Goal: Information Seeking & Learning: Compare options

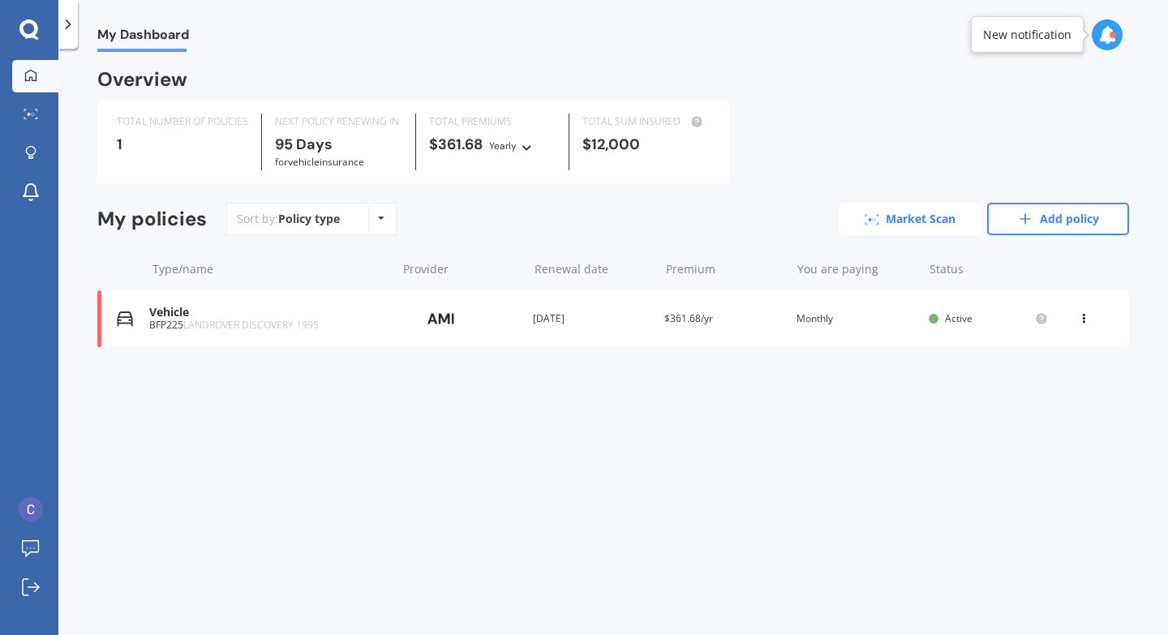
click at [921, 221] on link "Market Scan" at bounding box center [910, 219] width 142 height 32
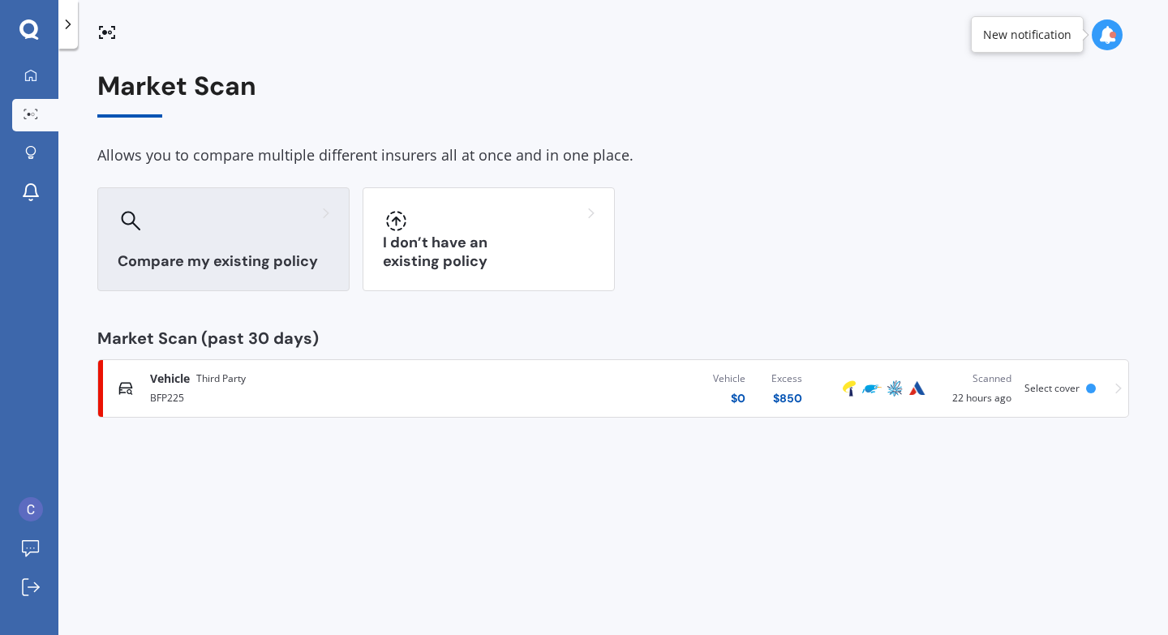
click at [197, 252] on h3 "Compare my existing policy" at bounding box center [224, 261] width 212 height 19
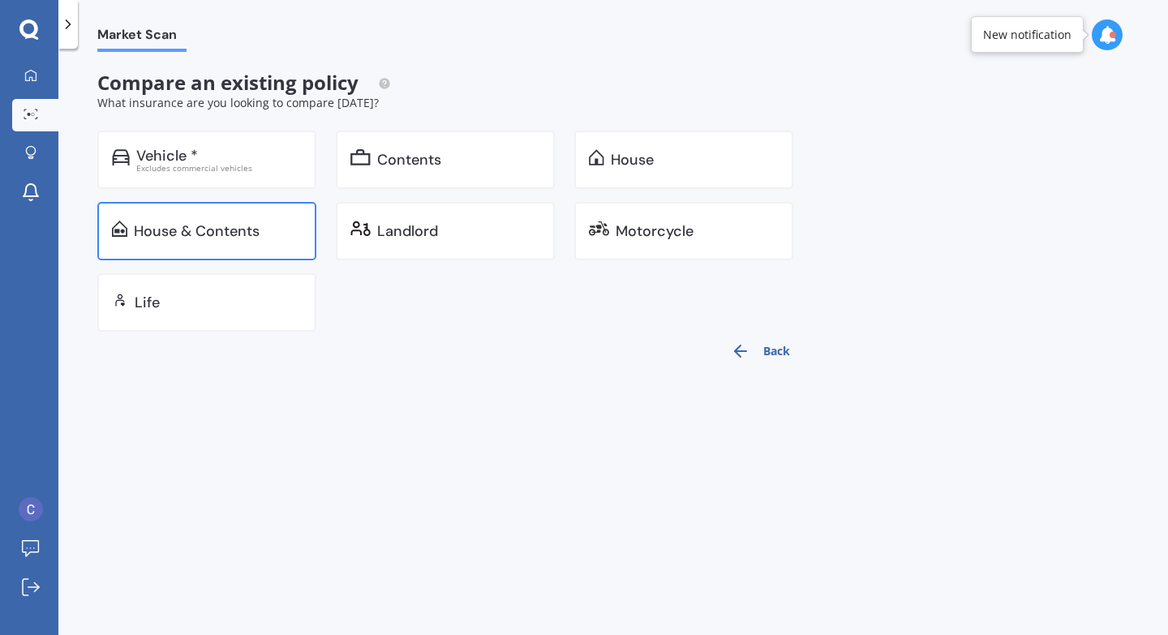
click at [197, 248] on div "House & Contents" at bounding box center [206, 231] width 219 height 58
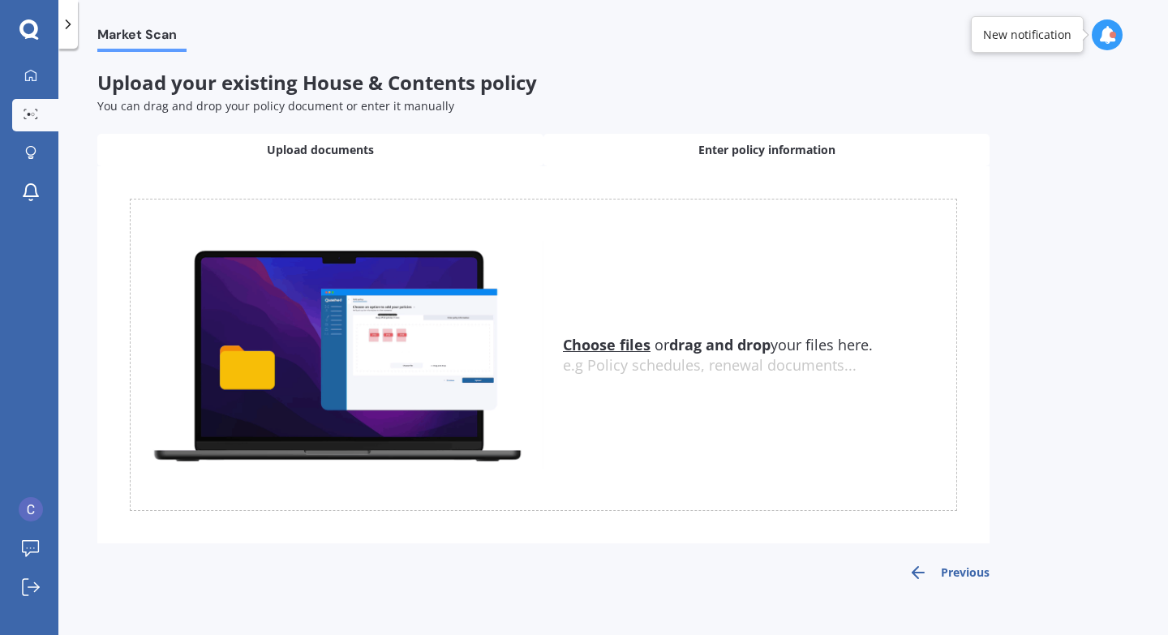
click at [641, 151] on div "Enter policy information" at bounding box center [766, 150] width 446 height 32
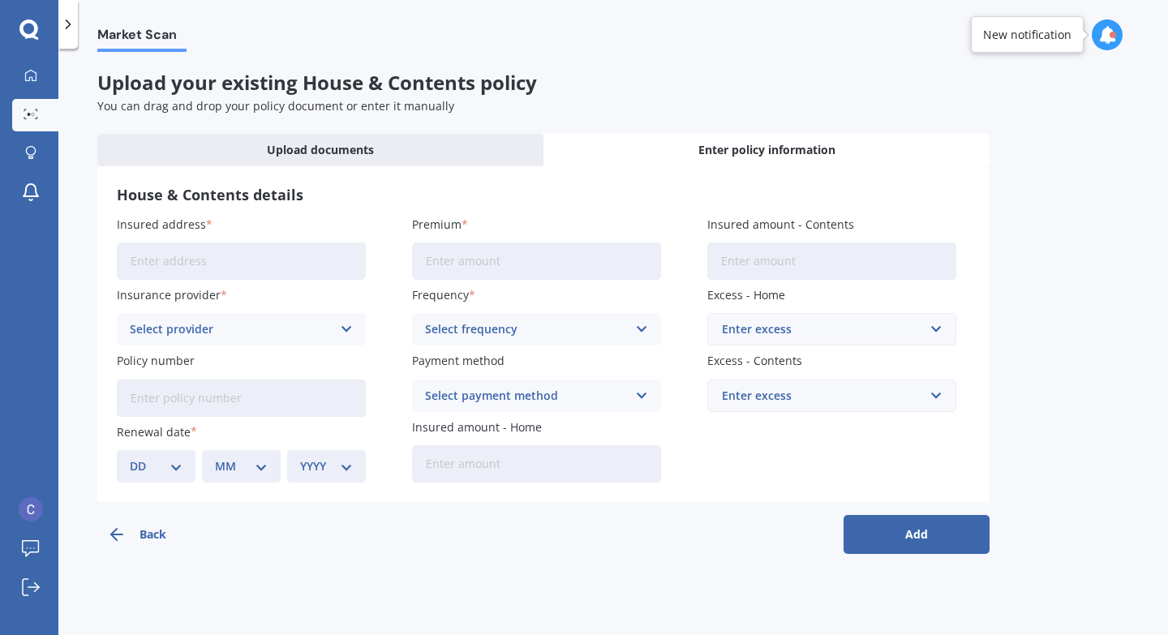
click at [159, 272] on input "Insured address" at bounding box center [241, 260] width 249 height 37
click at [298, 263] on input "[STREET_ADDRESS]" at bounding box center [241, 260] width 249 height 37
click at [352, 267] on input "[STREET_ADDRESS]" at bounding box center [241, 260] width 249 height 37
click at [312, 264] on input "and 1010" at bounding box center [241, 260] width 249 height 37
type input "a"
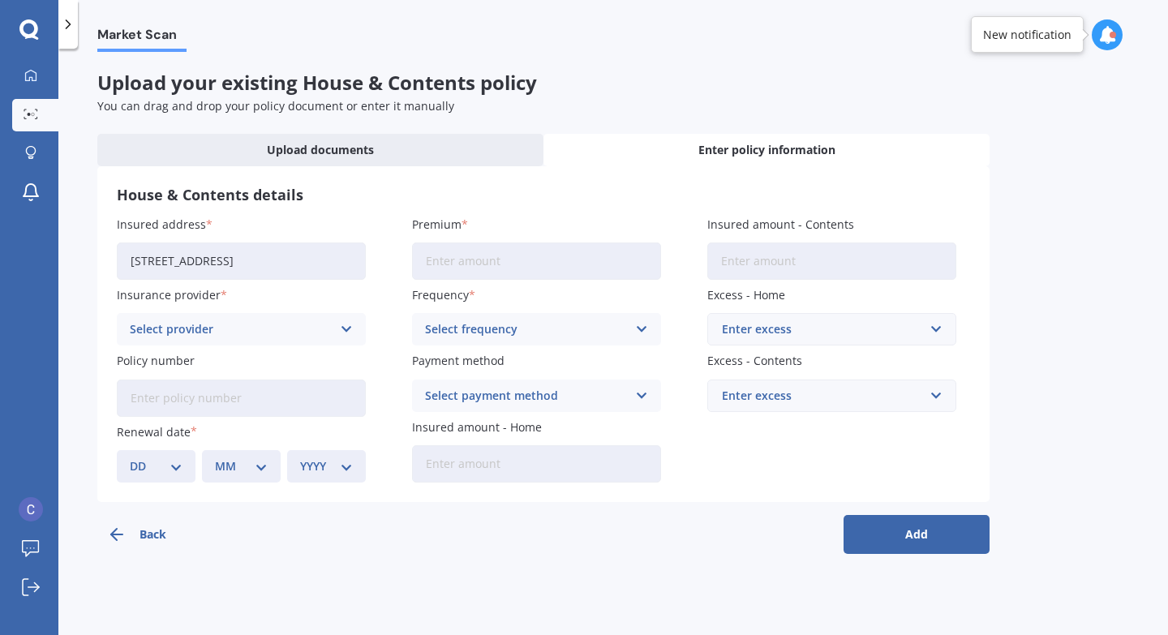
click at [319, 262] on input "[STREET_ADDRESS]" at bounding box center [241, 260] width 249 height 37
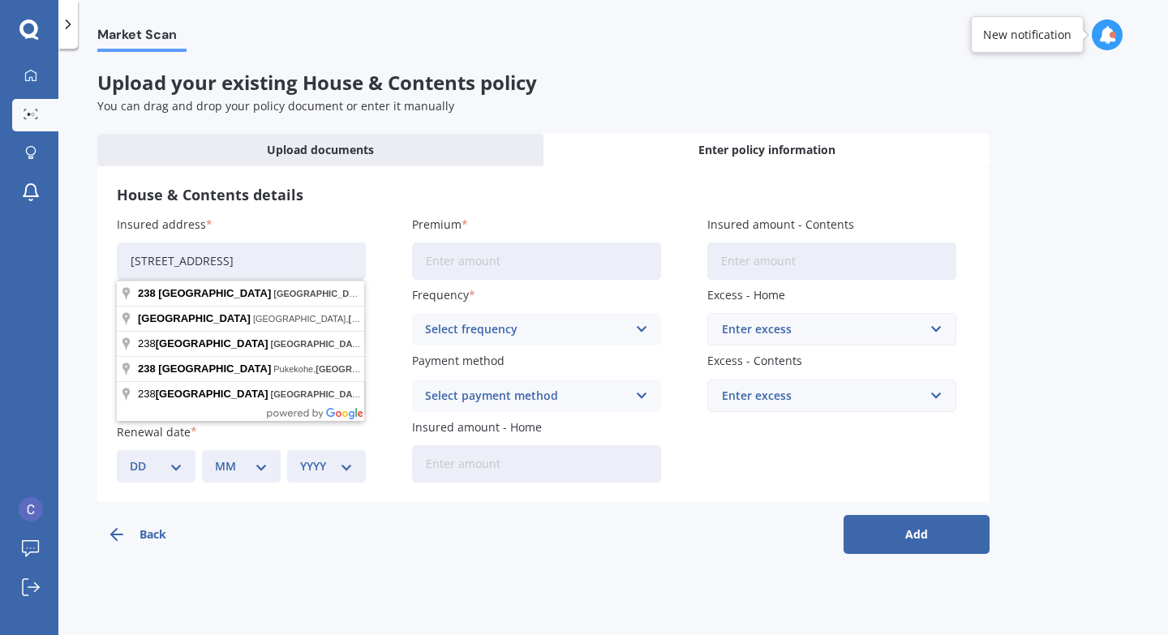
click at [355, 271] on input "[STREET_ADDRESS]" at bounding box center [241, 260] width 249 height 37
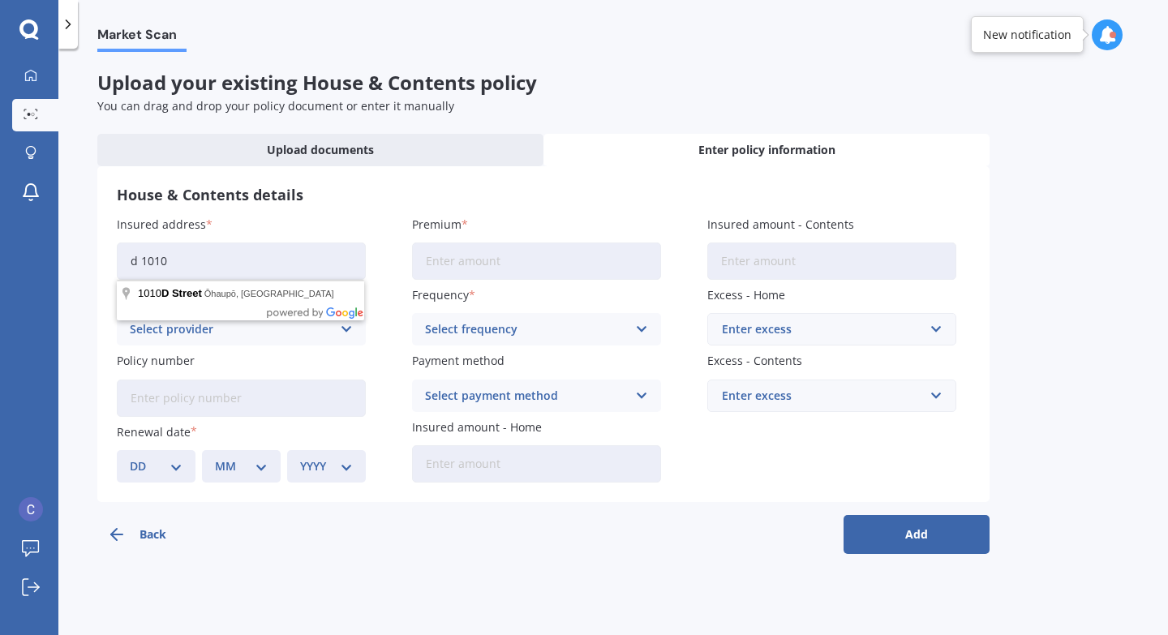
click at [236, 260] on input "d 1010" at bounding box center [241, 260] width 249 height 37
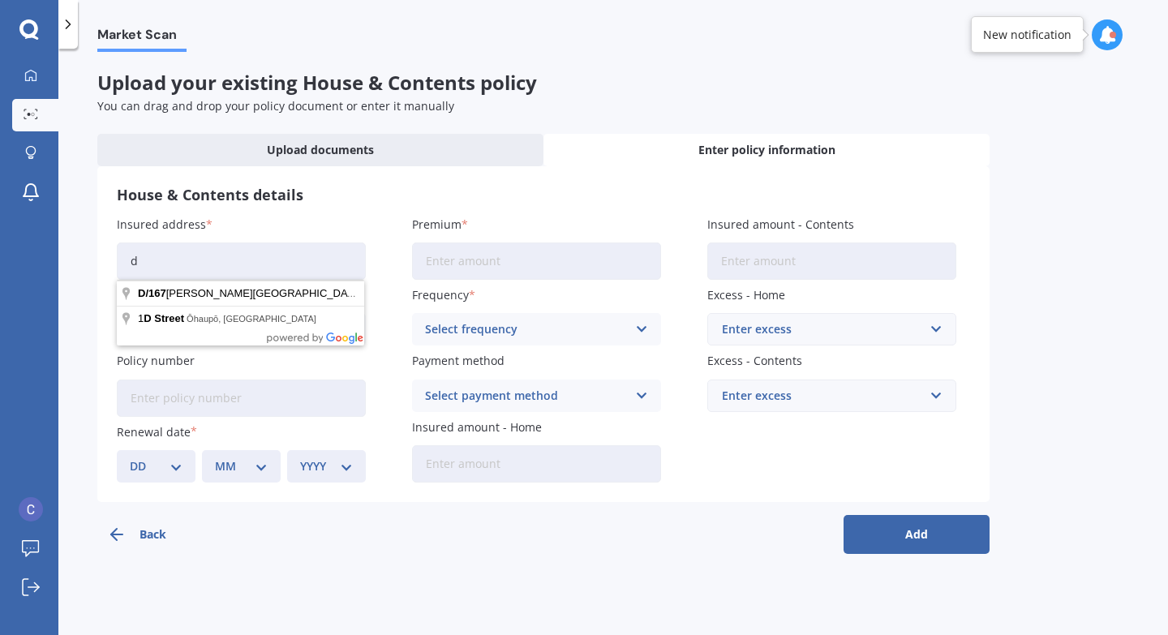
type input "d"
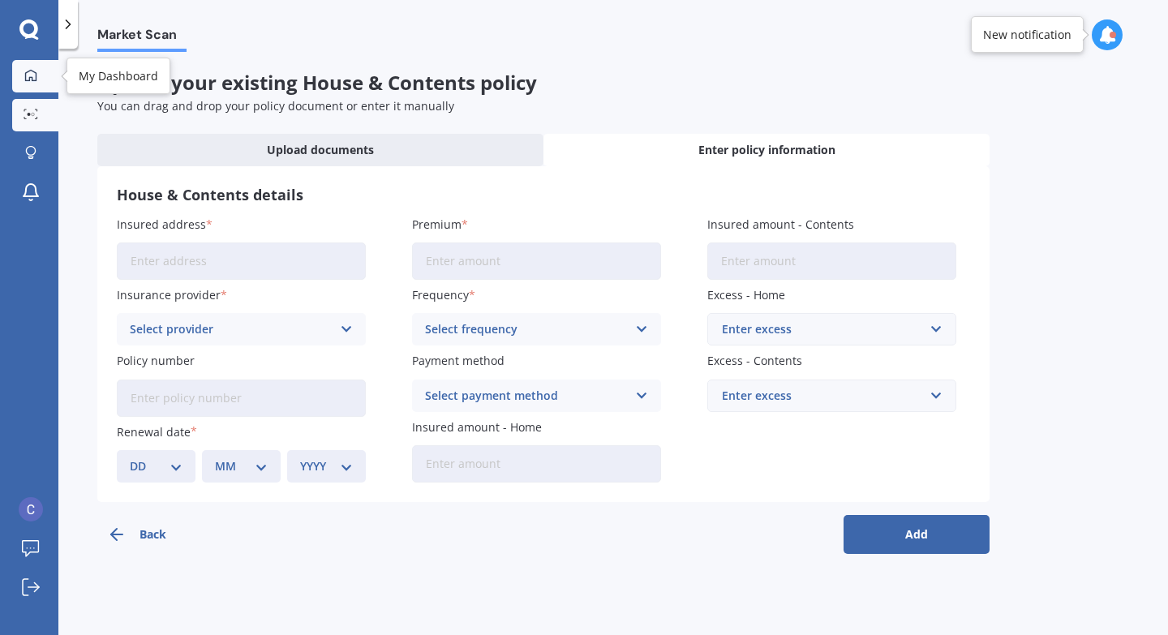
click at [37, 82] on div at bounding box center [31, 76] width 24 height 15
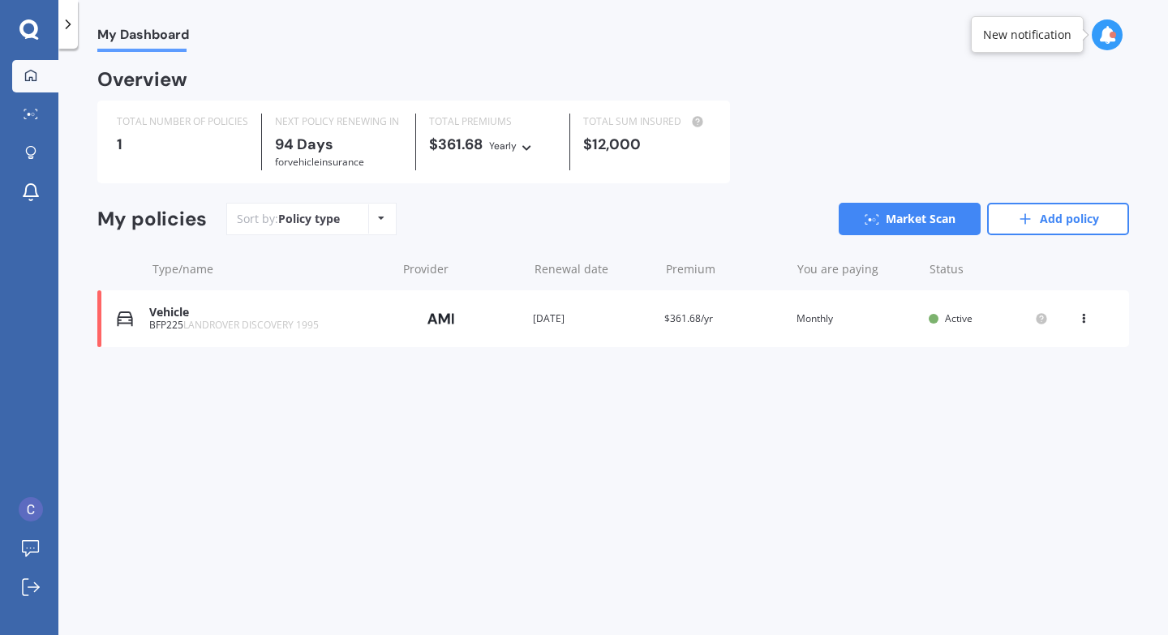
click at [305, 321] on span "LANDROVER DISCOVERY 1995" at bounding box center [250, 325] width 135 height 14
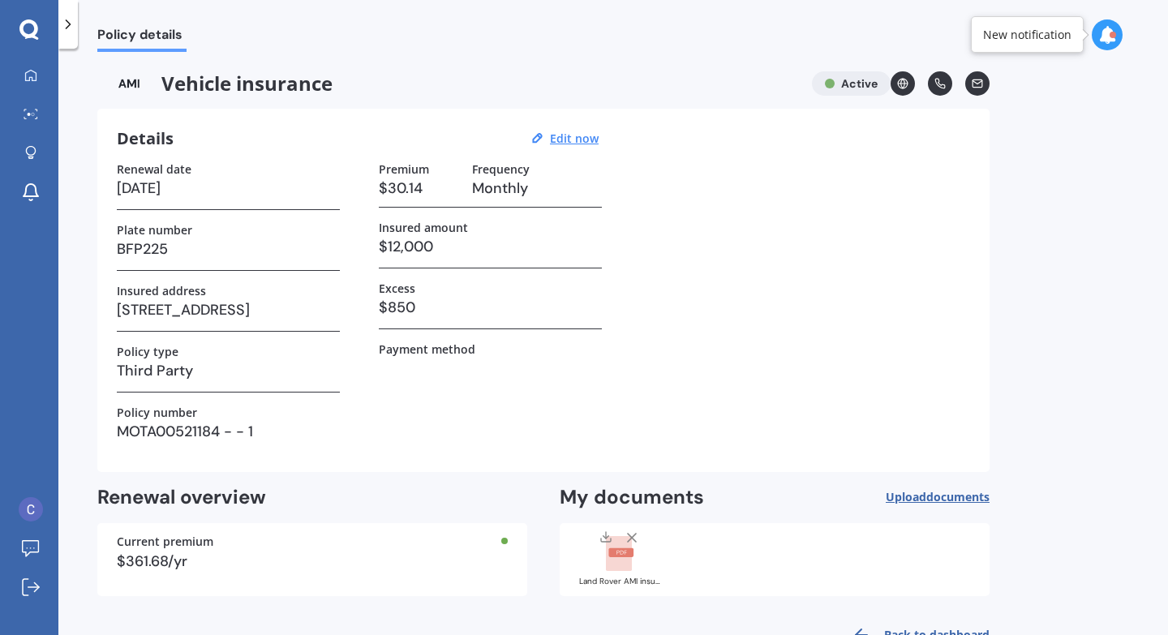
click at [963, 426] on div "Renewal date [DATE] Plate number BFP225 Insured address [STREET_ADDRESS] Policy…" at bounding box center [543, 307] width 853 height 290
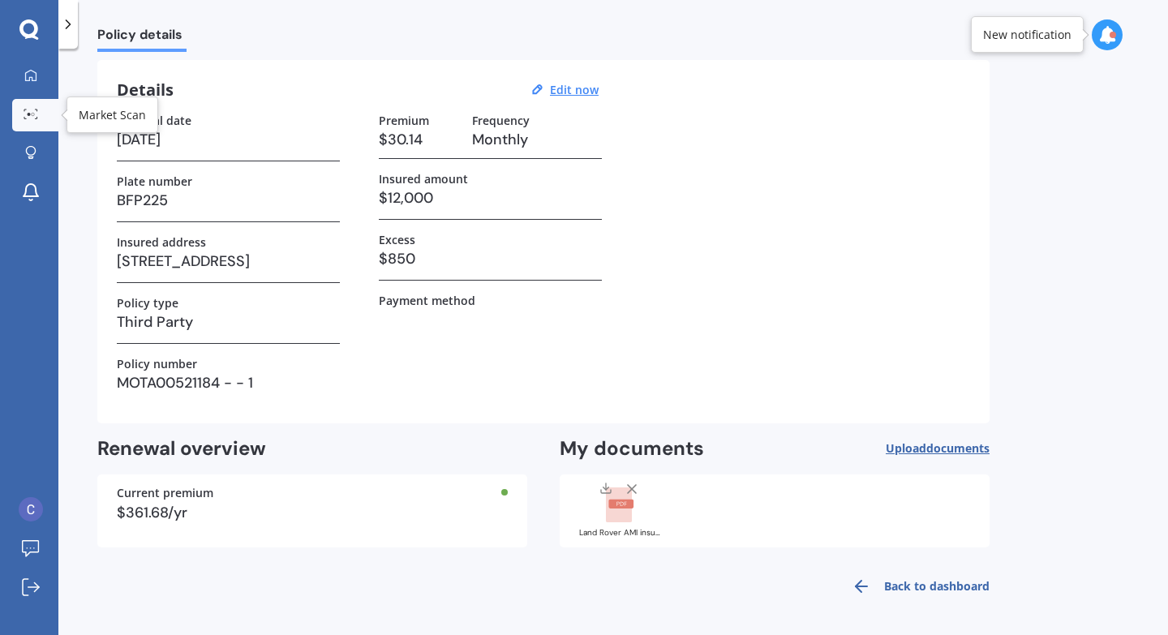
click at [36, 121] on link "Market Scan" at bounding box center [35, 115] width 46 height 32
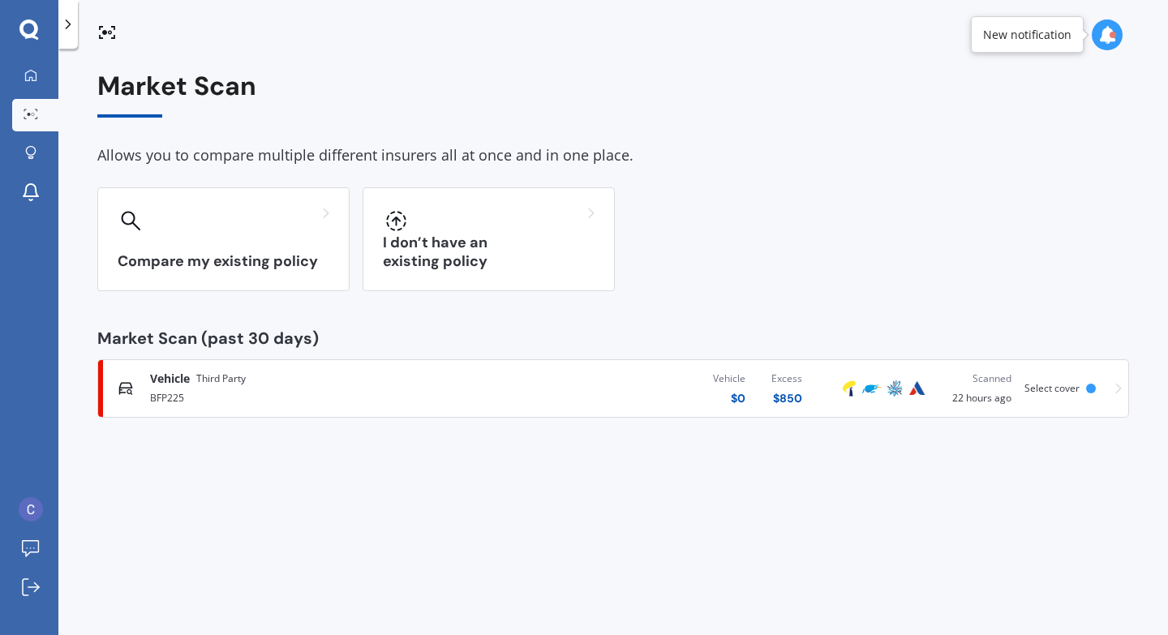
click at [859, 396] on div at bounding box center [872, 388] width 114 height 19
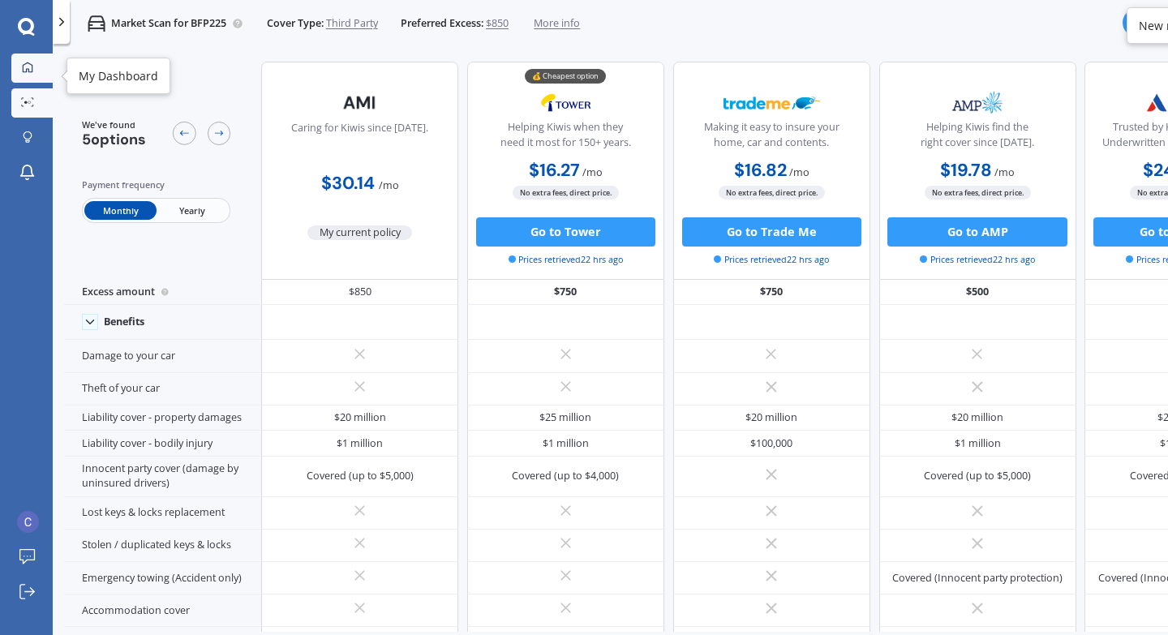
click at [28, 74] on div at bounding box center [28, 69] width 22 height 14
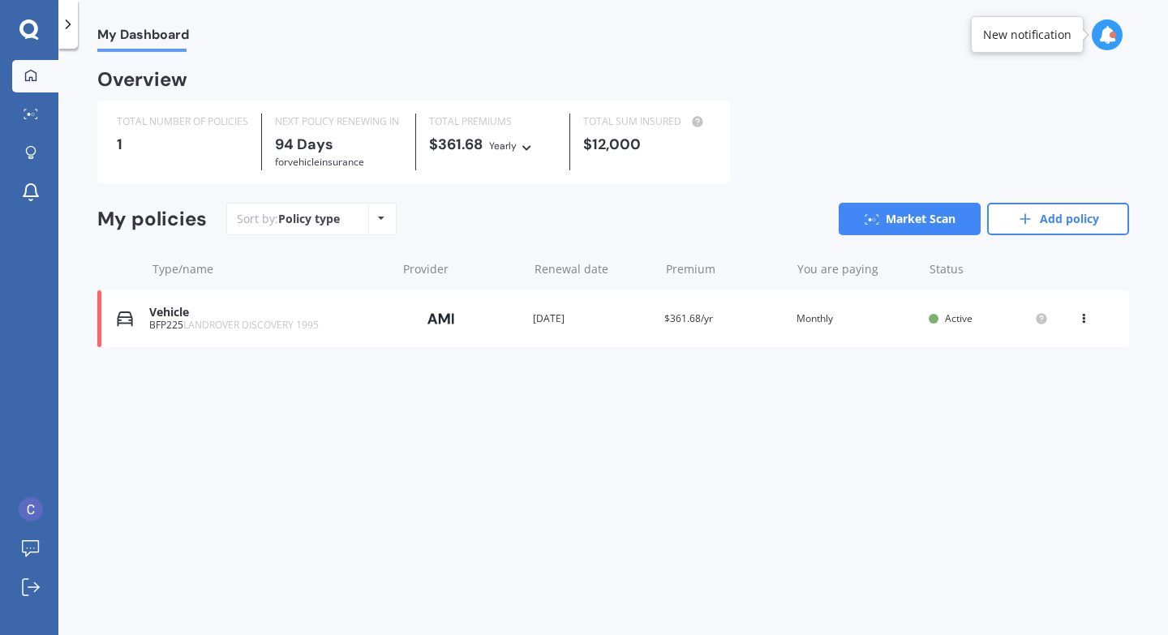
click at [69, 35] on div at bounding box center [67, 24] width 19 height 49
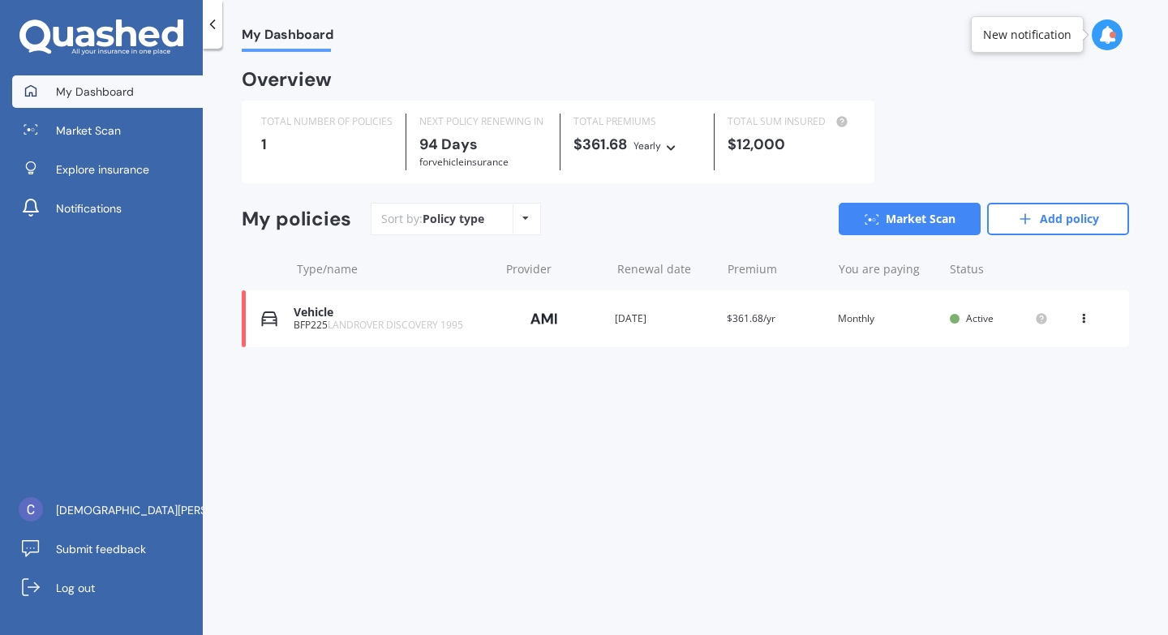
click at [73, 87] on span "My Dashboard" at bounding box center [95, 92] width 78 height 16
click at [123, 519] on link "[DEMOGRAPHIC_DATA][PERSON_NAME]" at bounding box center [107, 510] width 191 height 32
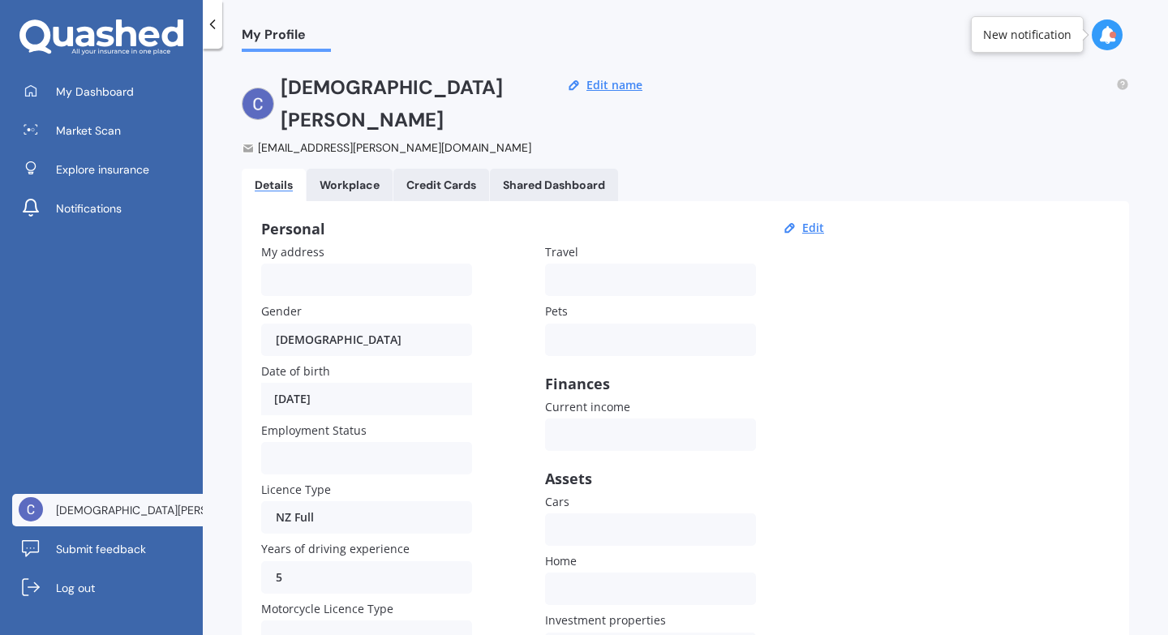
click at [170, 33] on icon at bounding box center [101, 37] width 164 height 36
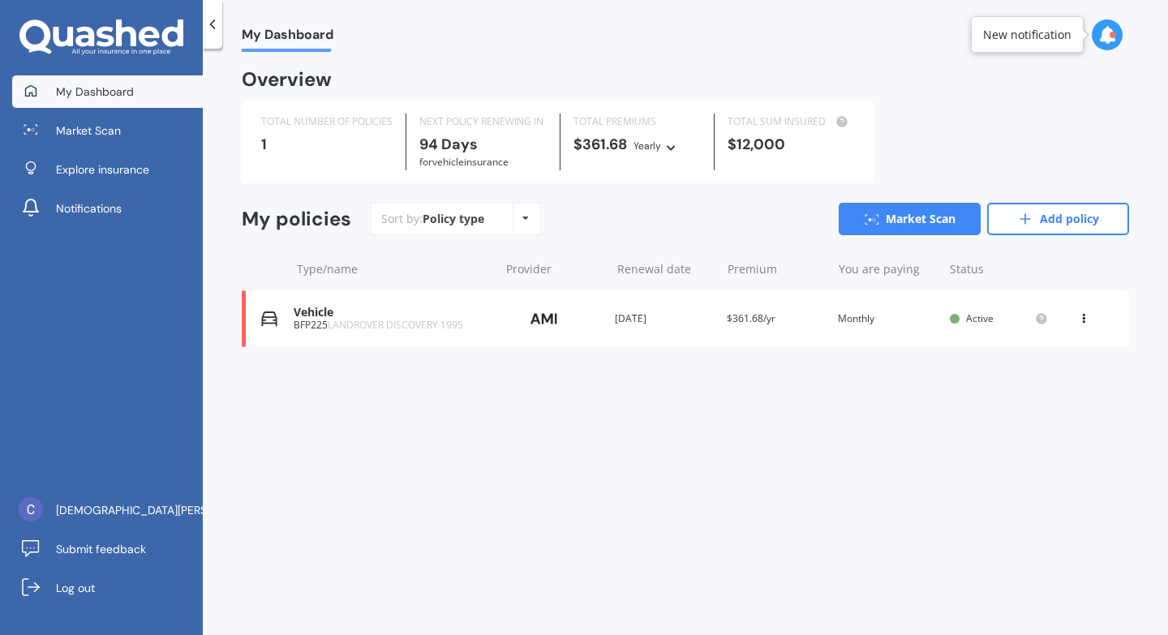
click at [210, 34] on div at bounding box center [212, 24] width 19 height 49
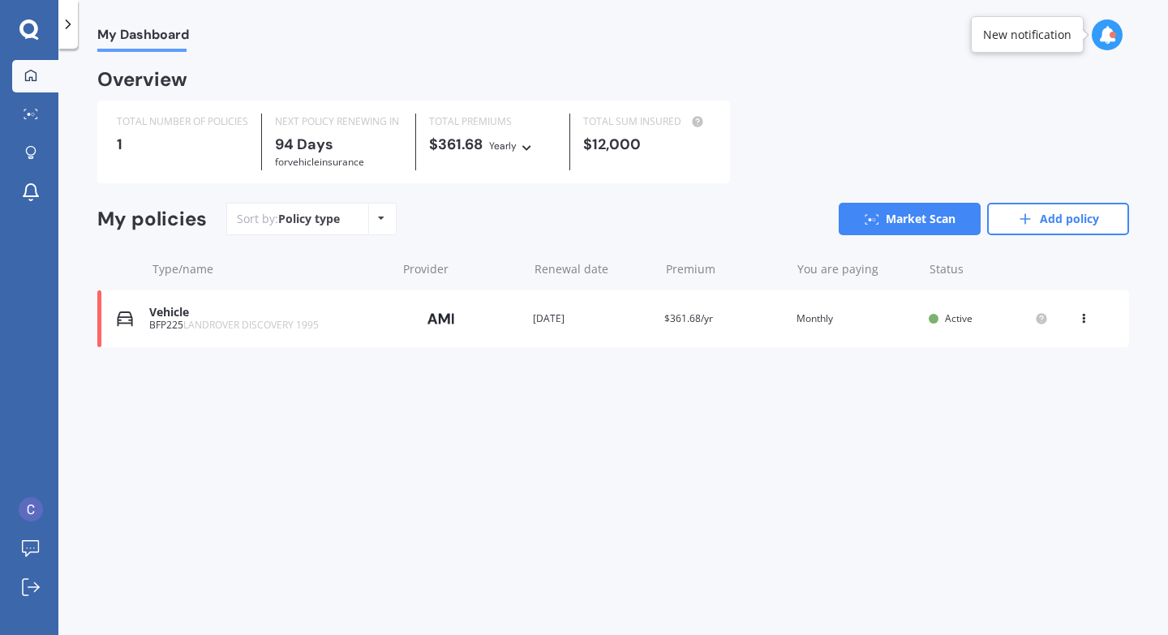
click at [70, 29] on icon at bounding box center [68, 24] width 16 height 16
